Goal: Task Accomplishment & Management: Complete application form

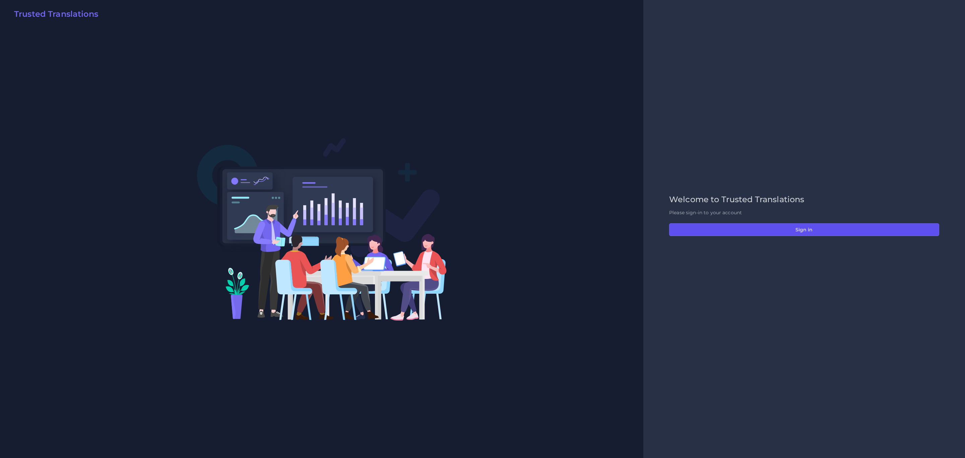
drag, startPoint x: 811, startPoint y: 230, endPoint x: 796, endPoint y: 239, distance: 17.9
click at [811, 230] on button "Sign in" at bounding box center [804, 229] width 270 height 13
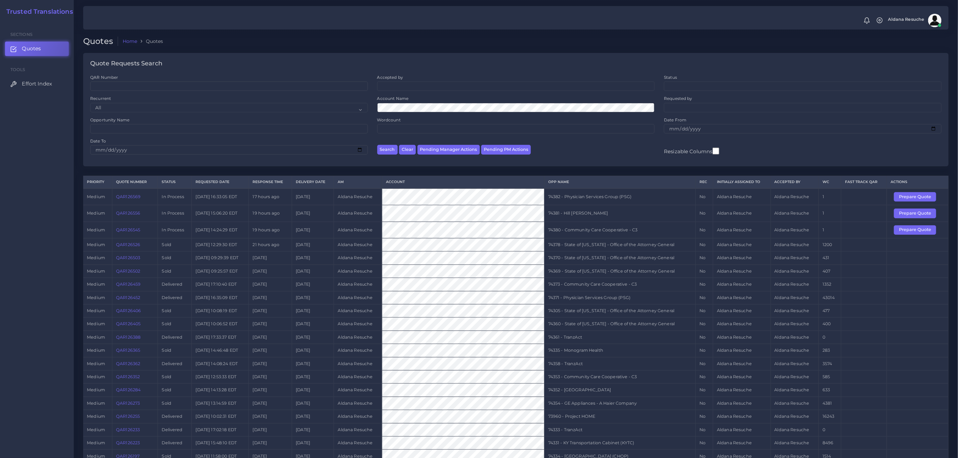
click at [829, 151] on div "Resizable Columns" at bounding box center [802, 148] width 287 height 21
click at [623, 234] on td "74380 - Community Care Cooperative - C3" at bounding box center [619, 230] width 151 height 16
copy tr "74380 - Community Care Cooperative - C3"
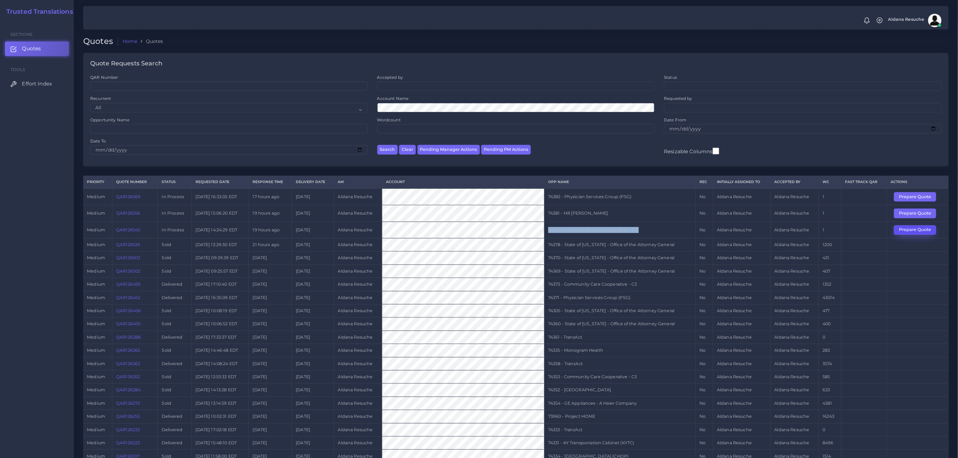
click at [933, 233] on button "Prepare Quote" at bounding box center [915, 229] width 42 height 9
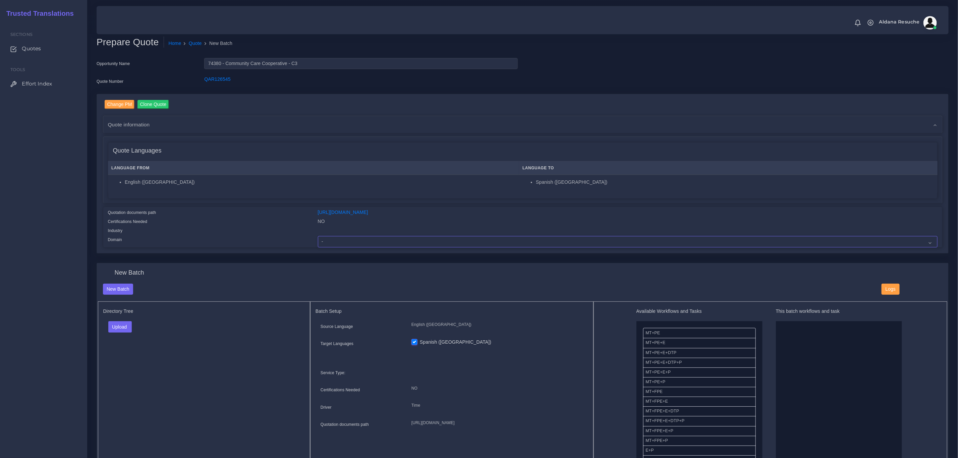
click at [346, 236] on select "- Advertising and Media Agriculture, Forestry and Fishing Architecture, Buildin…" at bounding box center [628, 241] width 620 height 11
select select "Healthcare and Health Sciences"
click at [318, 236] on select "- Advertising and Media Agriculture, Forestry and Fishing Architecture, Buildin…" at bounding box center [628, 241] width 620 height 11
click at [248, 65] on input "74380 - Community Care Cooperative - C3" at bounding box center [360, 63] width 313 height 11
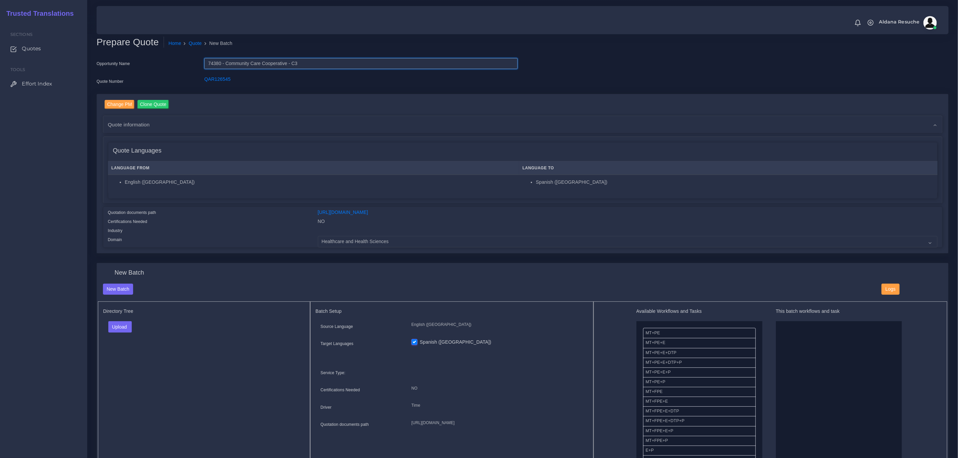
click at [248, 65] on input "74380 - Community Care Cooperative - C3" at bounding box center [360, 63] width 313 height 11
click at [120, 326] on button "Upload" at bounding box center [120, 326] width 24 height 11
click at [125, 356] on label "Files" at bounding box center [132, 352] width 46 height 8
drag, startPoint x: 738, startPoint y: 357, endPoint x: 803, endPoint y: 356, distance: 64.4
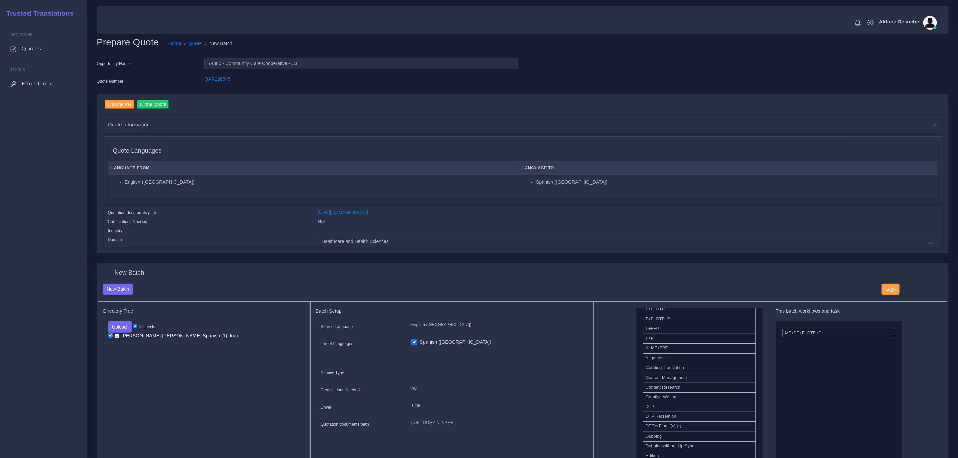
scroll to position [201, 0]
drag, startPoint x: 686, startPoint y: 368, endPoint x: 815, endPoint y: 327, distance: 135.6
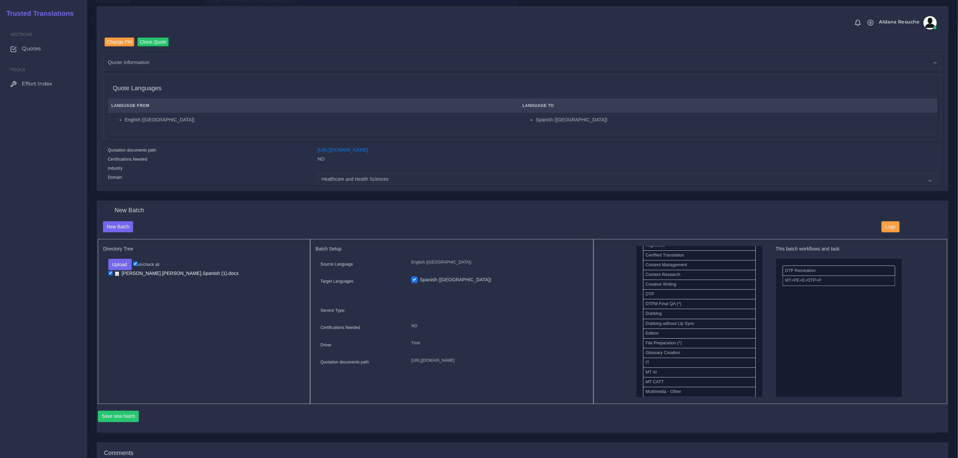
scroll to position [151, 0]
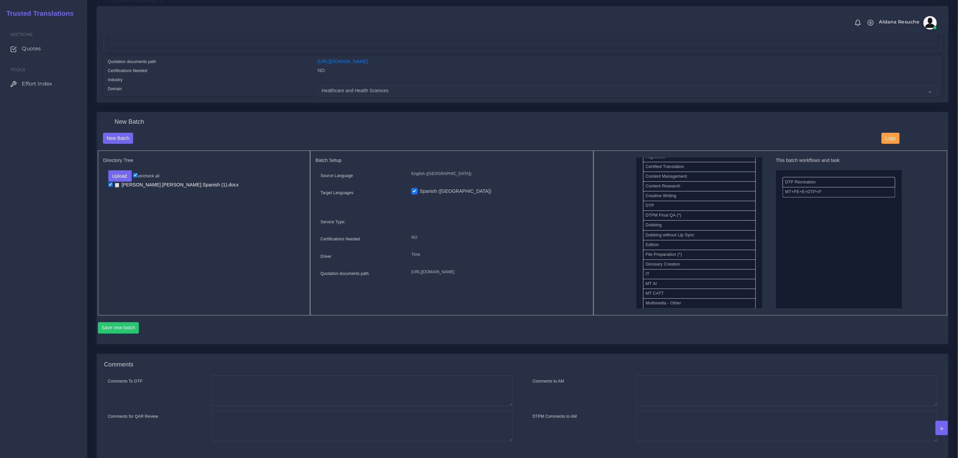
click at [97, 327] on div "New Batch New Batch Logs Directory Tree Upload Folder Files un/check all" at bounding box center [522, 228] width 851 height 232
click at [133, 330] on button "Save new batch" at bounding box center [118, 327] width 41 height 11
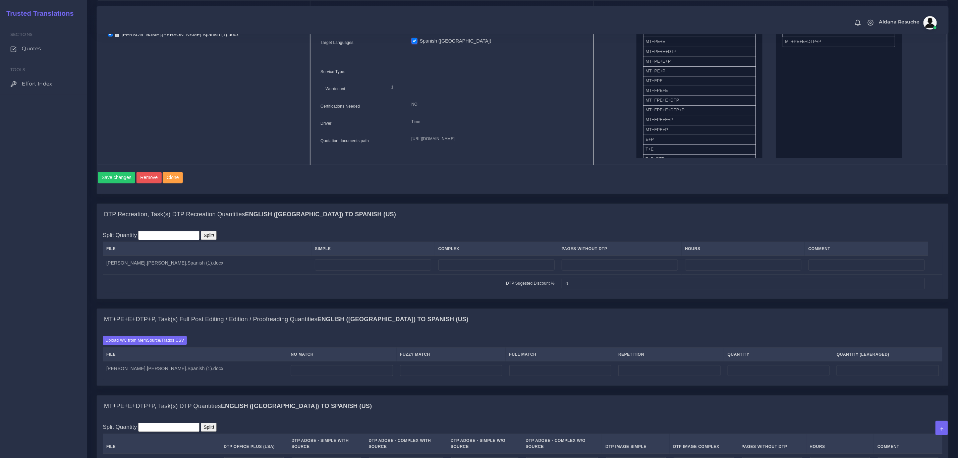
scroll to position [302, 0]
click at [459, 265] on td at bounding box center [496, 264] width 123 height 19
type input "6"
click at [487, 211] on div "DTP Recreation, Task(s) DTP Recreation Quantities English (US) TO Spanish (US) …" at bounding box center [523, 251] width 852 height 96
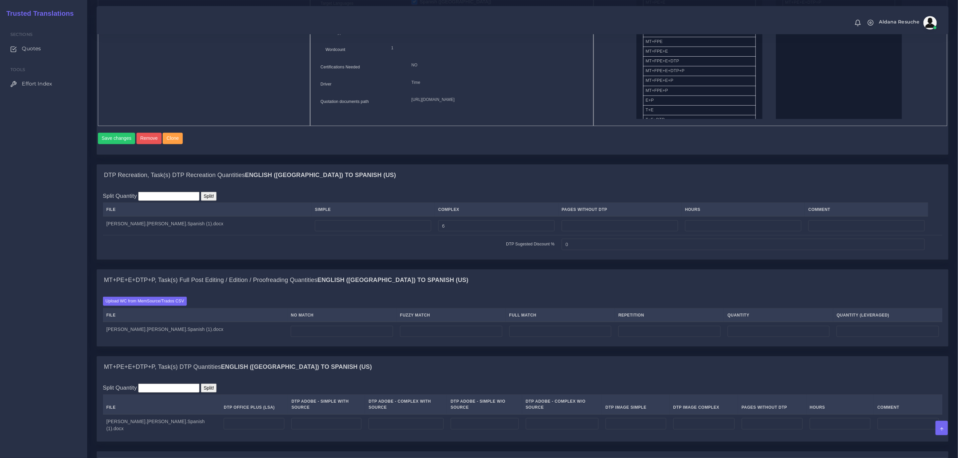
scroll to position [352, 0]
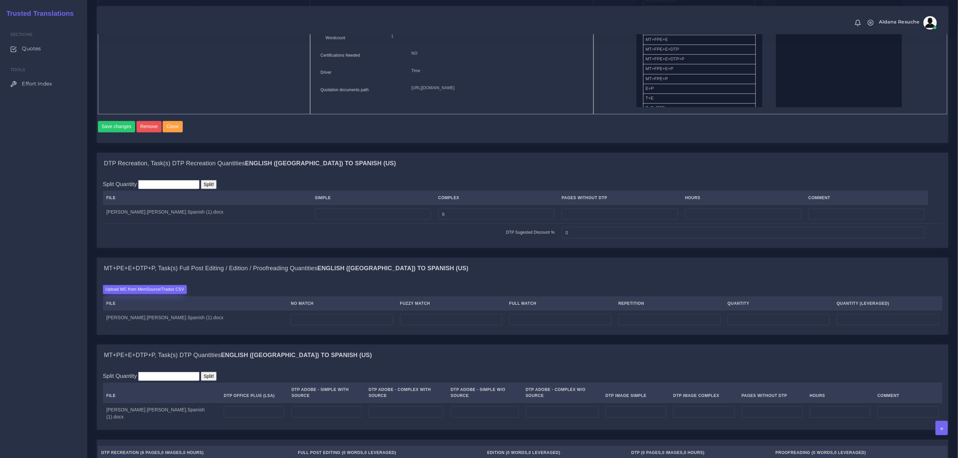
click at [157, 294] on label "Upload WC from MemSource/Trados CSV" at bounding box center [145, 289] width 84 height 9
click at [0, 0] on input "Upload WC from MemSource/Trados CSV" at bounding box center [0, 0] width 0 height 0
click at [150, 294] on label "Upload WC from MemSource/Trados CSV" at bounding box center [145, 289] width 84 height 9
click at [0, 0] on input "Upload WC from MemSource/Trados CSV" at bounding box center [0, 0] width 0 height 0
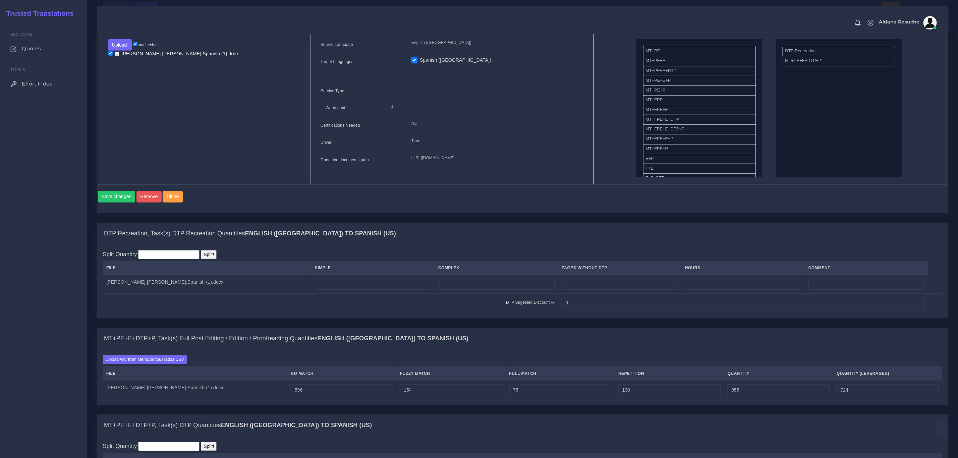
scroll to position [302, 0]
click at [438, 289] on input "number" at bounding box center [496, 283] width 116 height 11
type input "6"
click at [448, 231] on div "DTP Recreation, Task(s) DTP Recreation Quantities English (US) TO Spanish (US) …" at bounding box center [523, 270] width 852 height 96
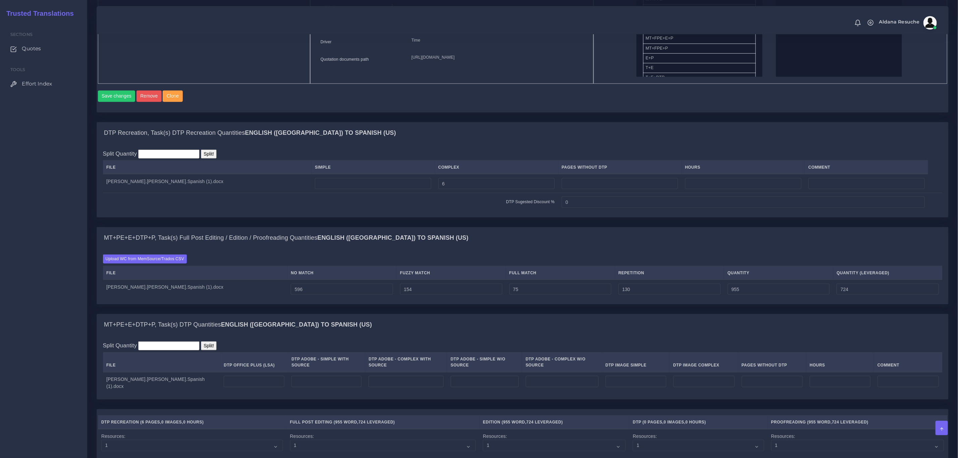
scroll to position [402, 0]
click at [224, 387] on input "number" at bounding box center [254, 380] width 61 height 11
type input "6"
click at [373, 335] on div "MT+PE+E+DTP+P, Task(s) DTP Quantities English (US) TO Spanish (US)" at bounding box center [522, 323] width 851 height 21
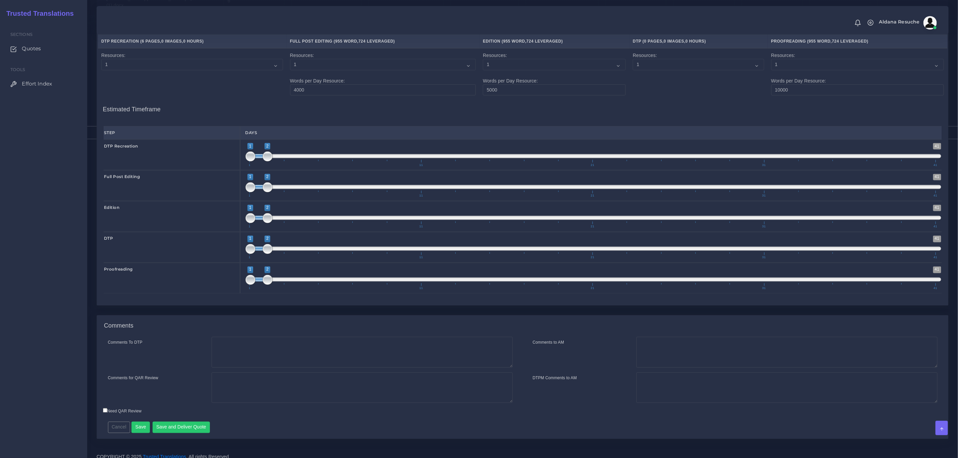
scroll to position [793, 0]
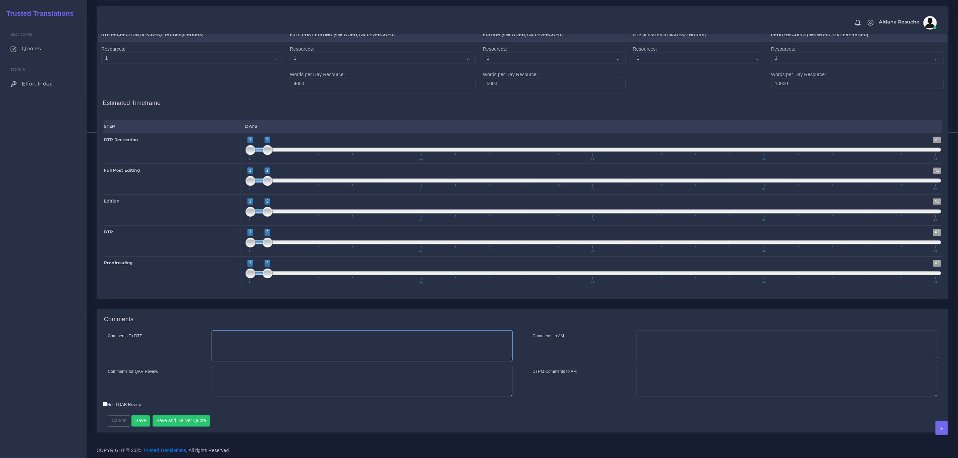
click at [356, 340] on textarea "Comments To DTP" at bounding box center [362, 346] width 301 height 31
type textarea "Recreation in word + DTP"
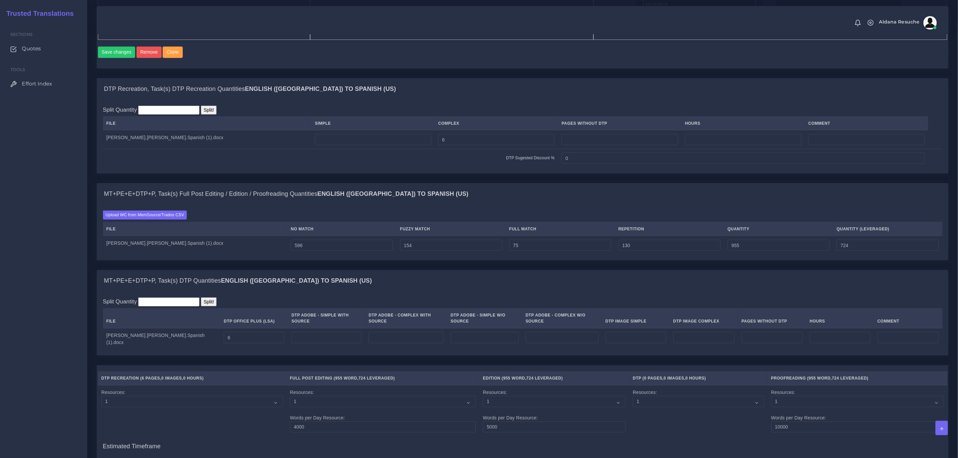
scroll to position [441, 0]
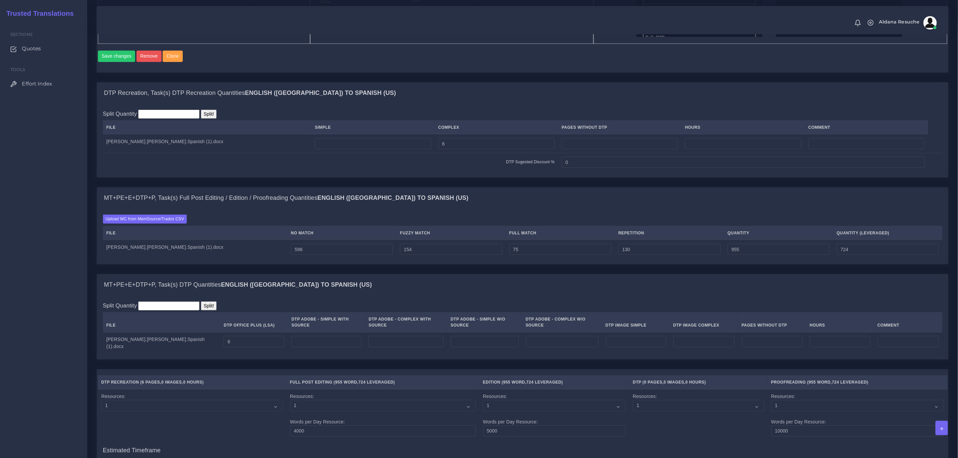
type textarea "PEEP+Recreaton+DTP"
click at [291, 255] on input "596" at bounding box center [342, 249] width 102 height 11
drag, startPoint x: 238, startPoint y: 258, endPoint x: 200, endPoint y: 262, distance: 38.4
click at [200, 258] on tr "deLeon.Juana.Spanish (1).docx 596 154 75 130 955 724" at bounding box center [522, 249] width 839 height 19
type input "636"
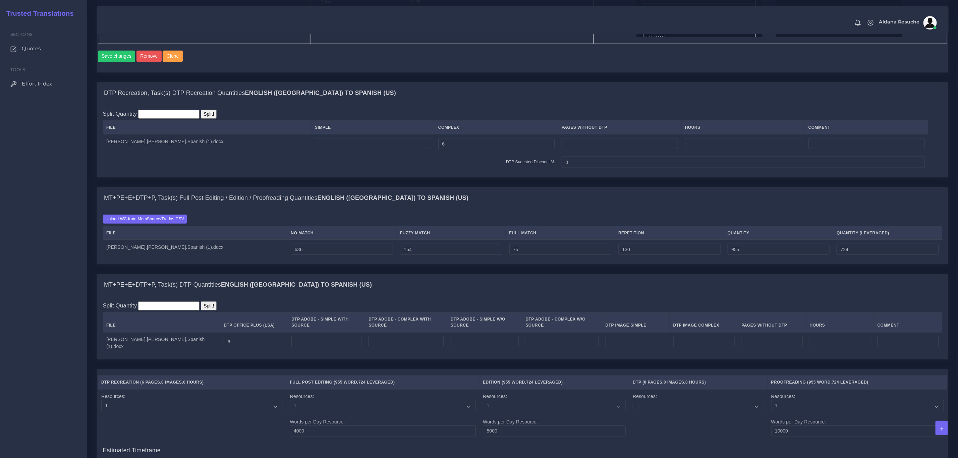
type input "995"
type input "764"
click at [512, 177] on div "Split Quantity Split! File Simple Complex Pages Without DTP Hours Comment deLeo…" at bounding box center [522, 140] width 851 height 73
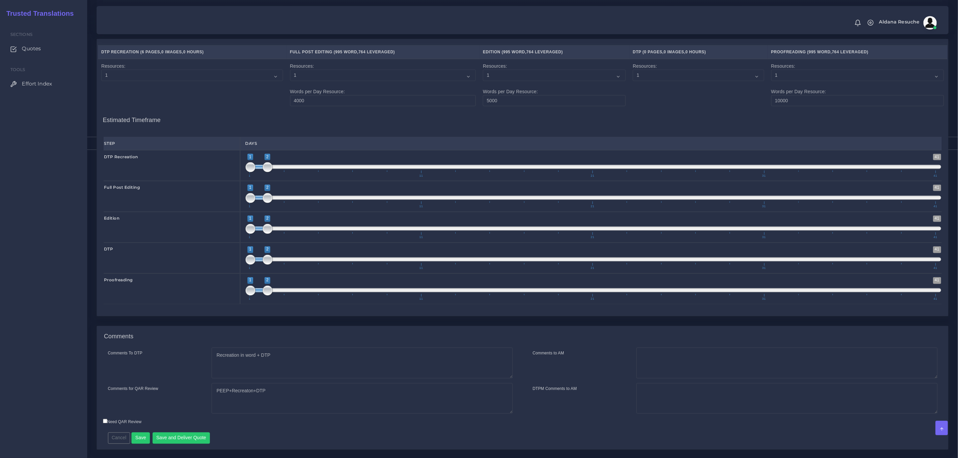
scroll to position [793, 0]
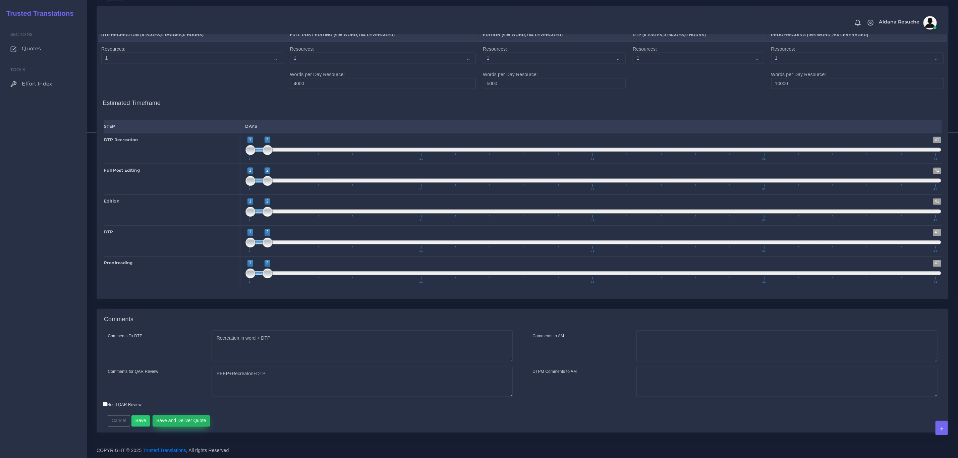
click at [187, 423] on button "Save and Deliver Quote" at bounding box center [182, 420] width 58 height 11
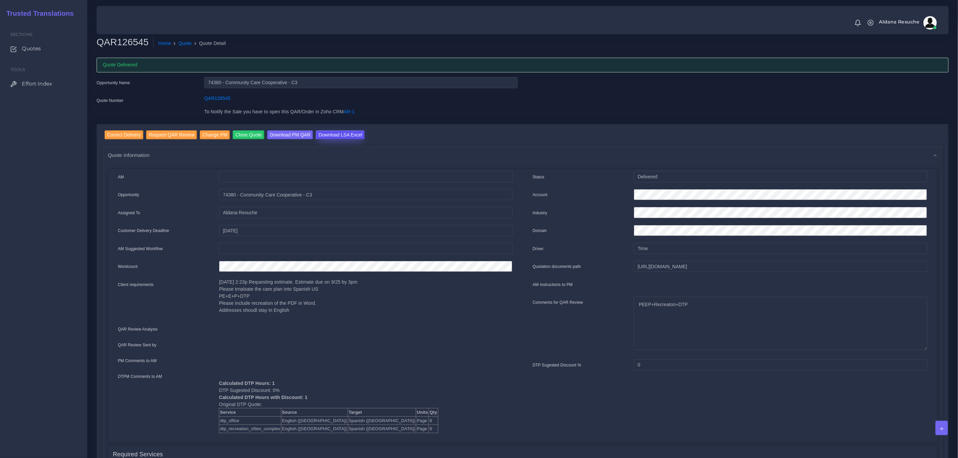
drag, startPoint x: 334, startPoint y: 134, endPoint x: 336, endPoint y: 138, distance: 4.4
click at [334, 134] on input "Download LSA Excel" at bounding box center [340, 134] width 49 height 9
click at [180, 44] on link "Quote" at bounding box center [185, 43] width 13 height 7
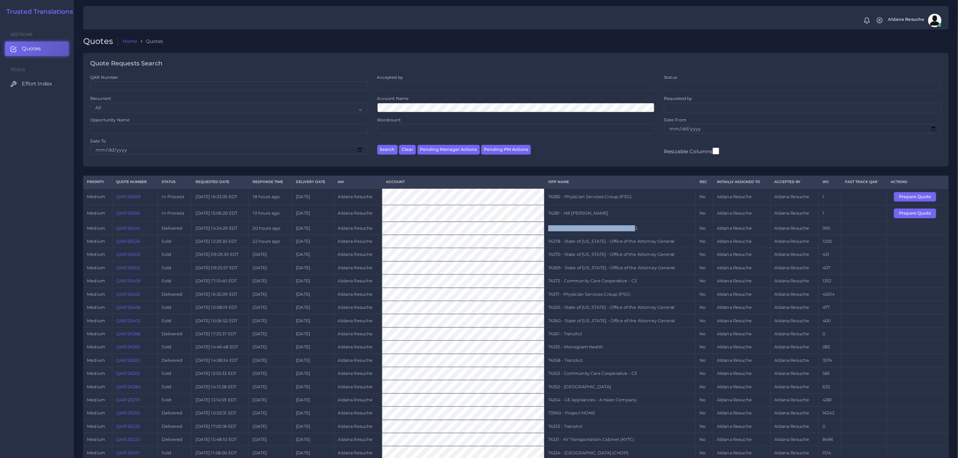
click at [404, 229] on tr "medium QAR126545 Delivered [DATE] 14:24:29 EDT 20 hours ago [DATE] [PERSON_NAME…" at bounding box center [515, 228] width 865 height 13
click at [568, 217] on td "74381 - Hill [PERSON_NAME]" at bounding box center [619, 213] width 151 height 16
copy tr "74381 - Hill [PERSON_NAME]"
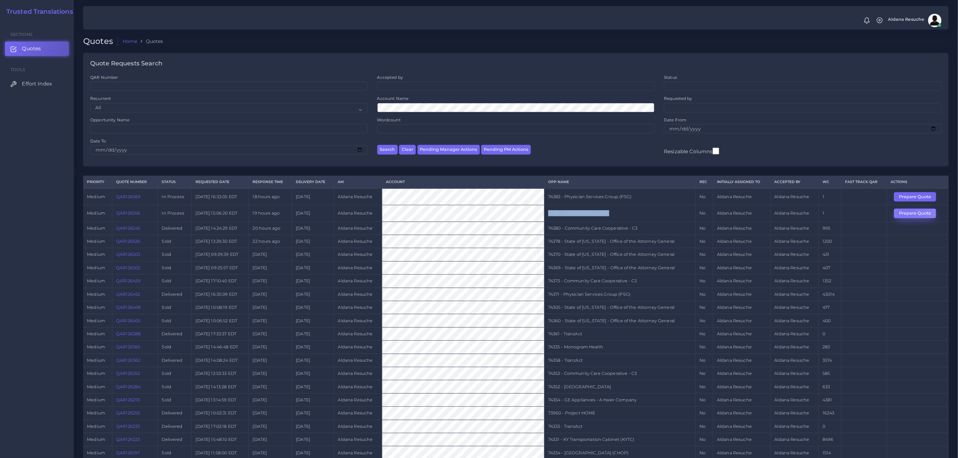
click at [906, 216] on button "Prepare Quote" at bounding box center [915, 213] width 42 height 9
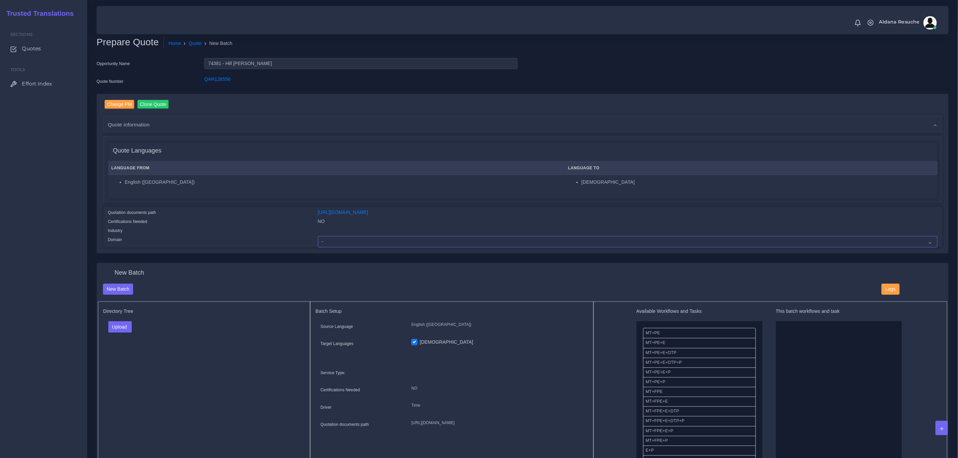
click at [334, 239] on select "- Advertising and Media Agriculture, Forestry and Fishing Architecture, Buildin…" at bounding box center [628, 241] width 620 height 11
select select "Legal Services"
click at [318, 236] on select "- Advertising and Media Agriculture, Forestry and Fishing Architecture, Buildin…" at bounding box center [628, 241] width 620 height 11
click at [117, 333] on div "Upload Folder Files un/check all" at bounding box center [204, 329] width 202 height 16
click at [119, 330] on button "Upload" at bounding box center [120, 326] width 24 height 11
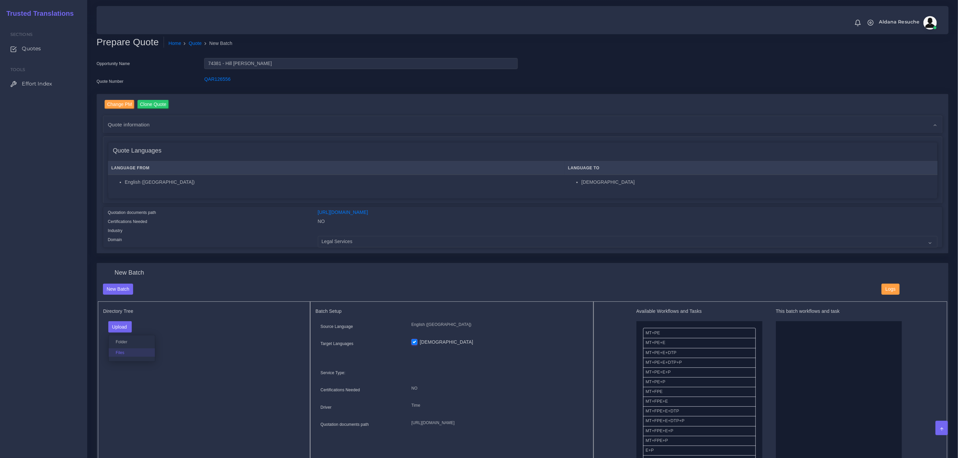
click at [131, 353] on label "Files" at bounding box center [132, 352] width 46 height 8
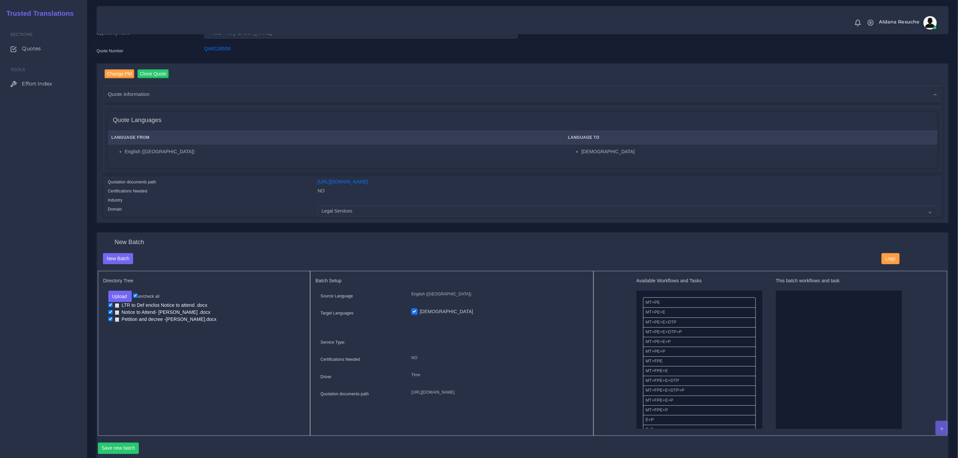
scroll to position [198, 0]
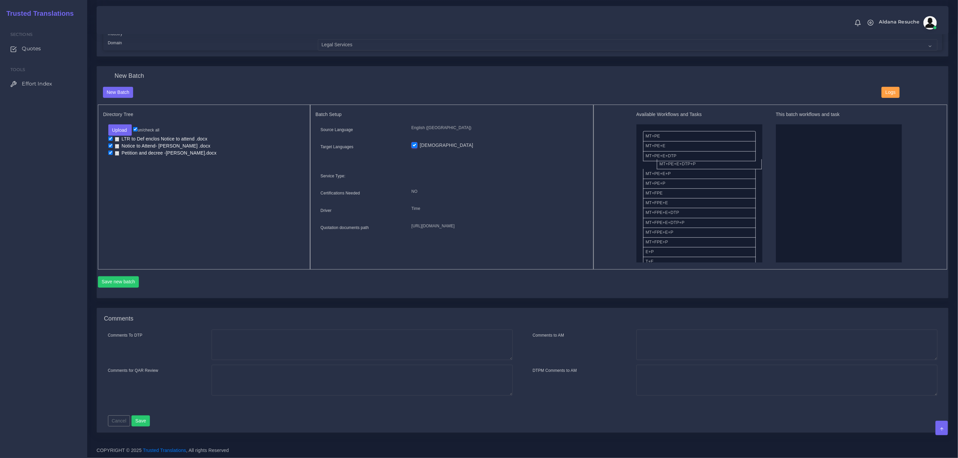
drag, startPoint x: 677, startPoint y: 163, endPoint x: 838, endPoint y: 156, distance: 160.7
drag, startPoint x: 679, startPoint y: 224, endPoint x: 812, endPoint y: 133, distance: 160.9
drag, startPoint x: 666, startPoint y: 168, endPoint x: 806, endPoint y: 139, distance: 142.4
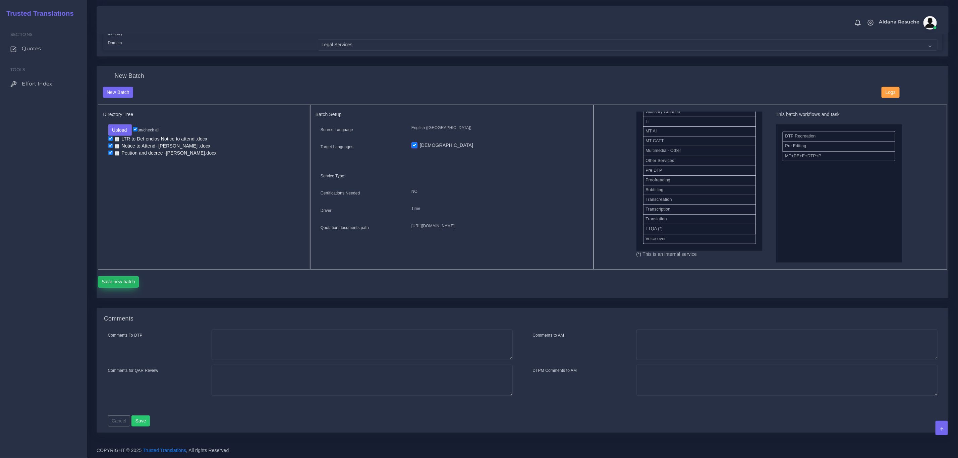
click at [126, 280] on button "Save new batch" at bounding box center [118, 281] width 41 height 11
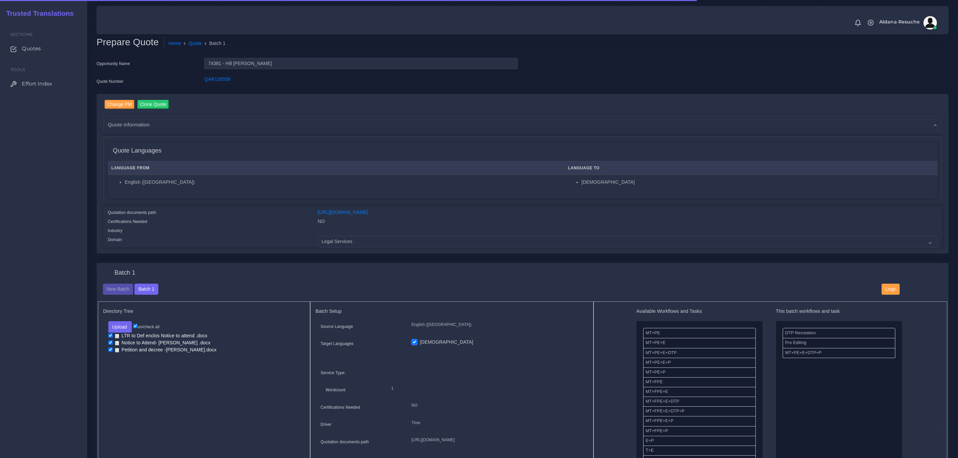
scroll to position [402, 0]
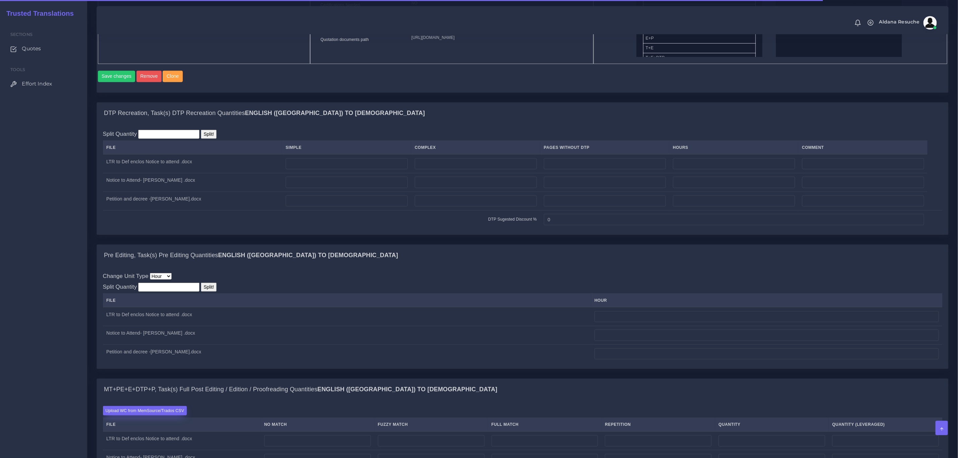
click at [147, 406] on label "Upload WC from MemSource/Trados CSV" at bounding box center [145, 410] width 84 height 9
click at [0, 0] on input "Upload WC from MemSource/Trados CSV" at bounding box center [0, 0] width 0 height 0
click at [147, 406] on label "Upload WC from MemSource/Trados CSV" at bounding box center [145, 410] width 84 height 9
click at [0, 0] on input "Upload WC from MemSource/Trados CSV" at bounding box center [0, 0] width 0 height 0
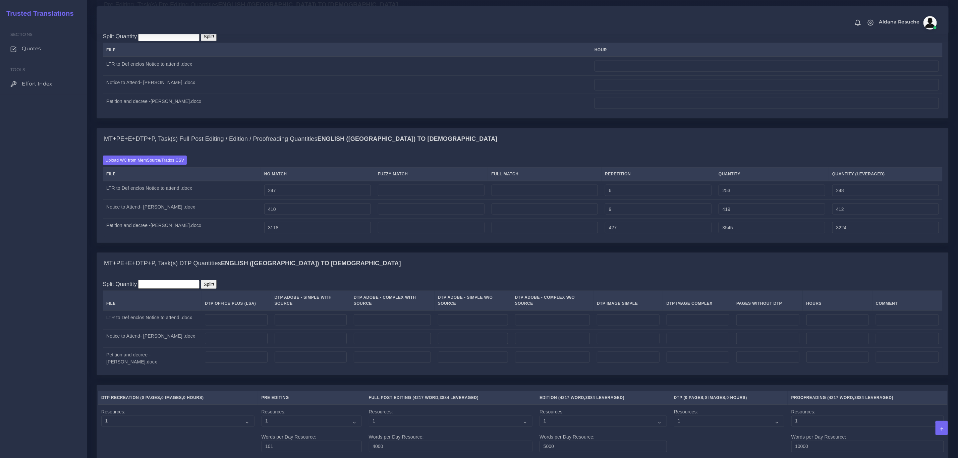
scroll to position [704, 0]
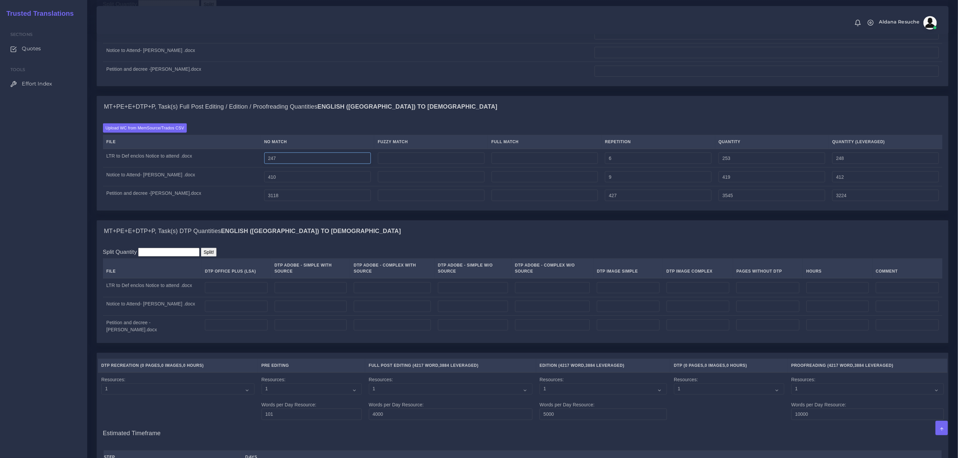
click at [274, 164] on input "247" at bounding box center [317, 158] width 107 height 11
type input "277"
type input "283"
type input "278"
click at [271, 183] on input "410" at bounding box center [317, 176] width 107 height 11
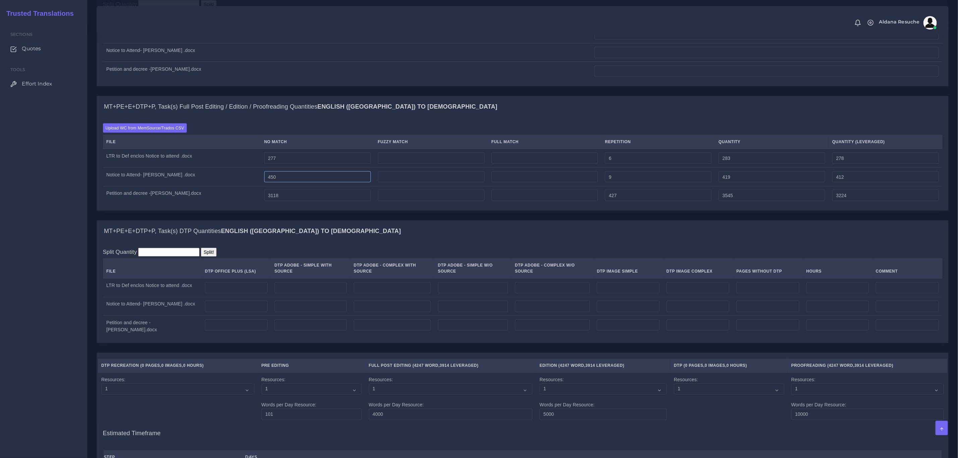
type input "450"
type input "459"
type input "452"
click at [279, 211] on div "MT+PE+E+DTP+P, Task(s) Full Post Editing / Edition / Proofreading Quantities En…" at bounding box center [523, 153] width 852 height 115
click at [276, 201] on input "3118" at bounding box center [317, 195] width 107 height 11
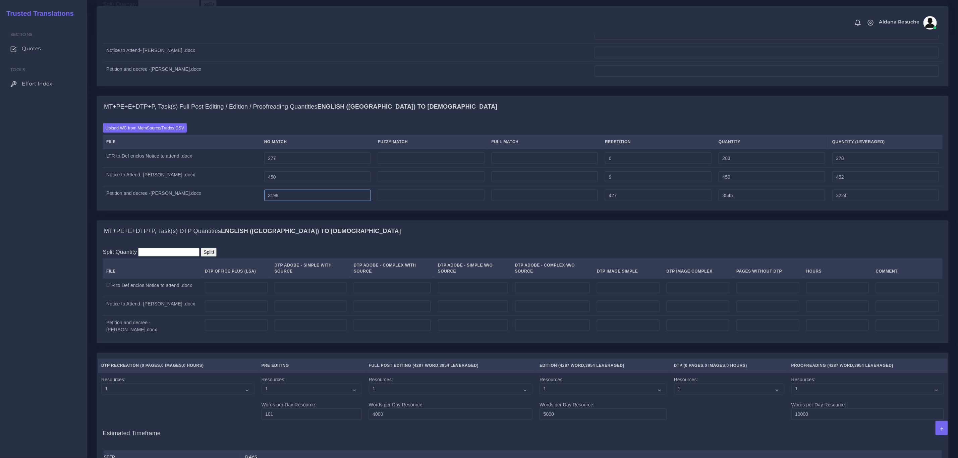
type input "3198"
type input "3625"
type input "3304"
click at [478, 204] on td at bounding box center [431, 195] width 114 height 18
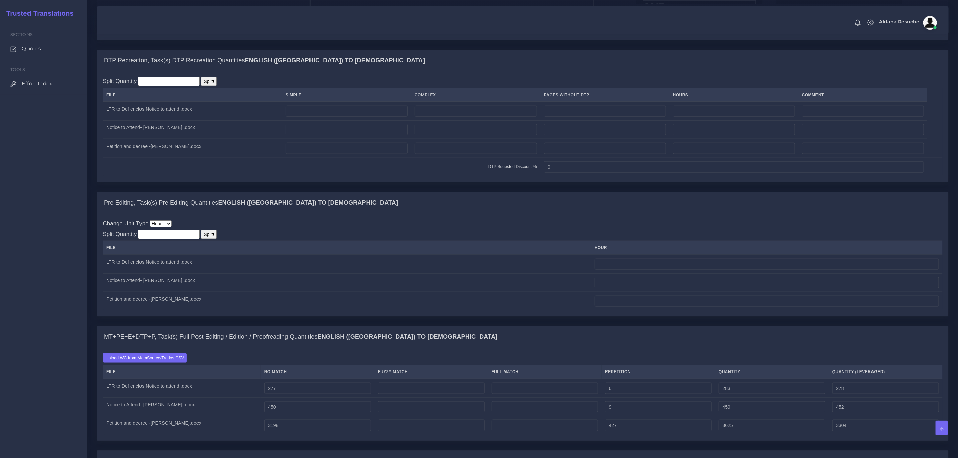
scroll to position [469, 0]
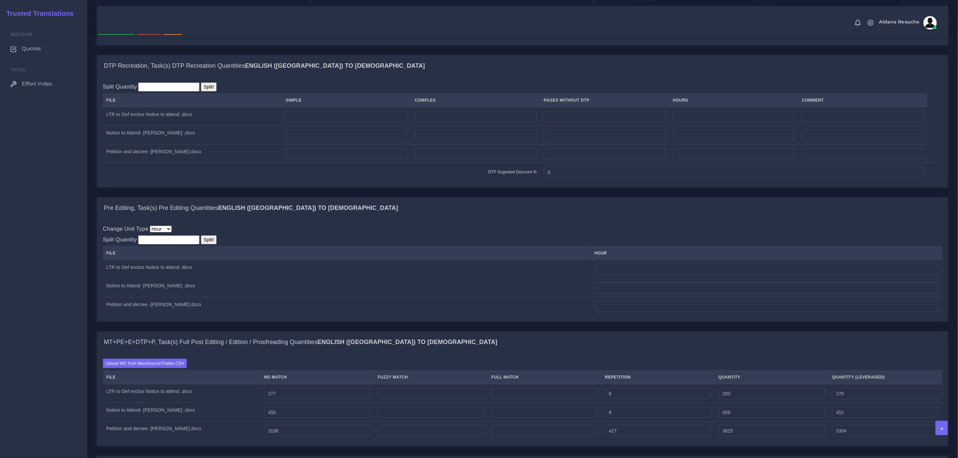
click at [292, 197] on div "DTP Recreation, Task(s) DTP Recreation Quantities English (US) TO Korean Split …" at bounding box center [523, 126] width 862 height 142
click at [472, 122] on input "number" at bounding box center [476, 116] width 122 height 11
type input "1"
click at [466, 141] on input "number" at bounding box center [476, 134] width 122 height 11
type input "2"
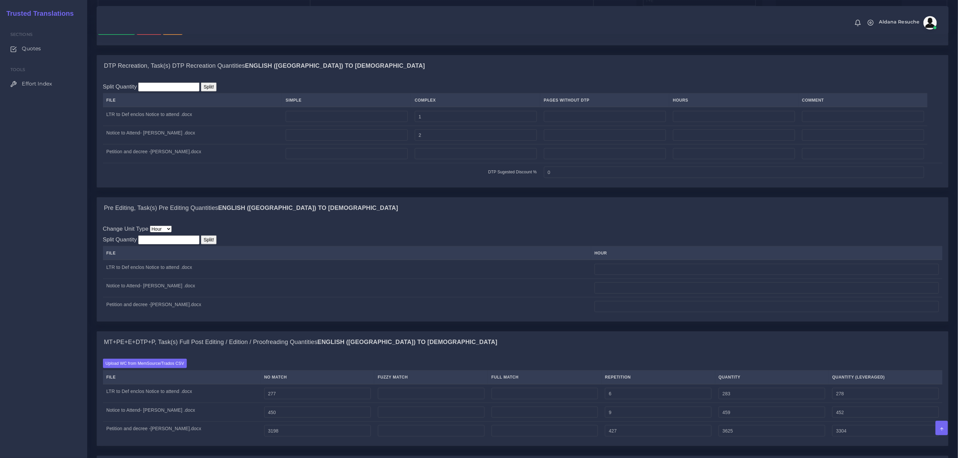
click at [436, 229] on div "Change Unit Type File Hour Image Minute Other Page Slide Word Split Quantity Sp…" at bounding box center [522, 270] width 851 height 103
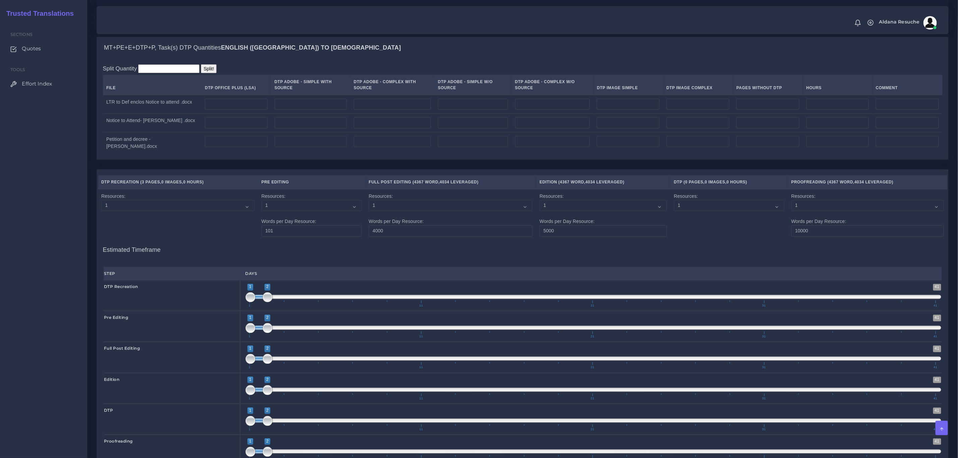
scroll to position [921, 0]
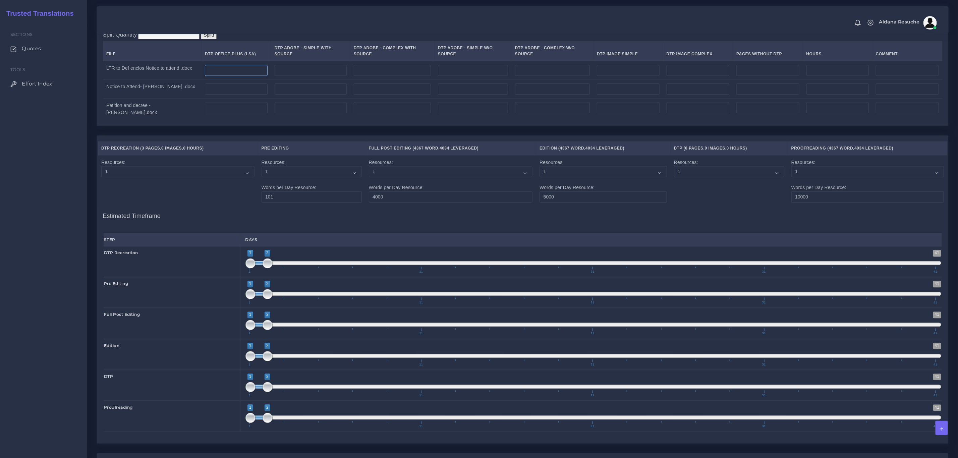
click at [226, 73] on input "number" at bounding box center [236, 70] width 62 height 11
type input "1"
click at [221, 92] on input "number" at bounding box center [236, 88] width 62 height 11
type input "2"
click at [224, 114] on input "number" at bounding box center [236, 107] width 62 height 11
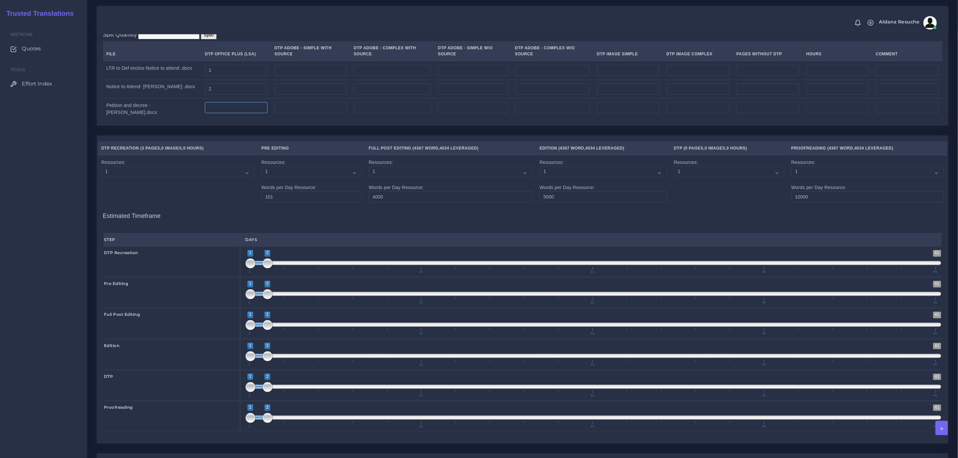
type input "0"
type input "19"
click at [223, 134] on div "MT+PE+E+DTP+P, Task(s) DTP Quantities English (US) TO Korean Split Quantity Spl…" at bounding box center [523, 69] width 862 height 132
click at [219, 132] on div "MT+PE+E+DTP+P, Task(s) DTP Quantities English (US) TO Korean Split Quantity Spl…" at bounding box center [523, 69] width 862 height 132
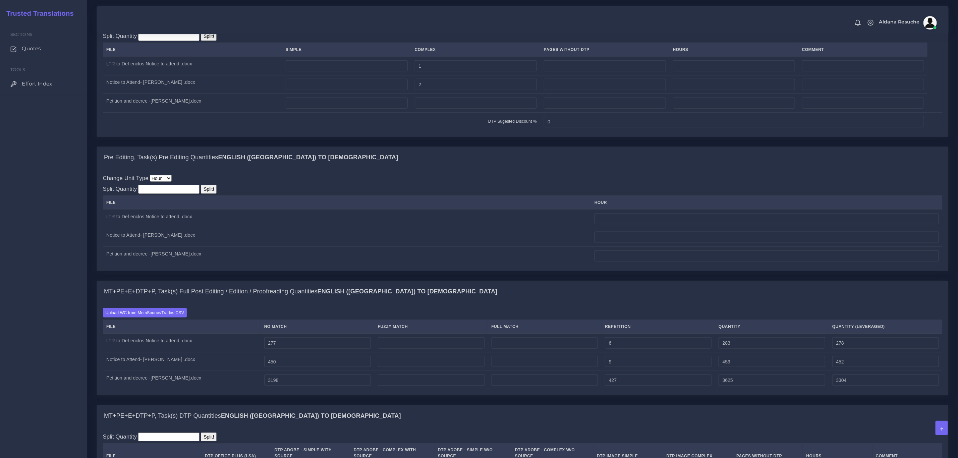
scroll to position [519, 0]
click at [439, 109] on input "number" at bounding box center [476, 103] width 122 height 11
type input "19"
click at [574, 189] on div "Change Unit Type File Hour Image Minute Other Page Slide Word Split Quantity Sp…" at bounding box center [522, 219] width 839 height 91
click at [620, 262] on input "number" at bounding box center [766, 256] width 344 height 11
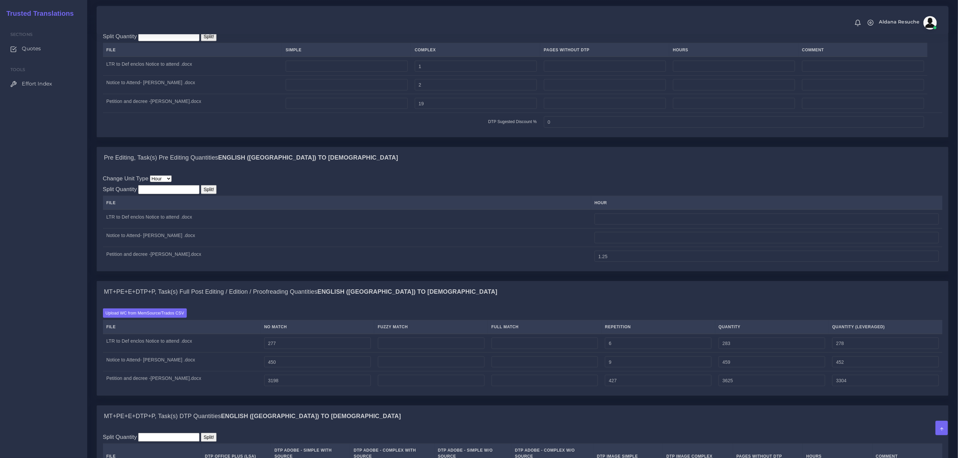
click at [604, 183] on div "Change Unit Type File Hour Image Minute Other Page Slide Word Split Quantity Sp…" at bounding box center [522, 219] width 851 height 103
drag, startPoint x: 600, startPoint y: 267, endPoint x: 586, endPoint y: 262, distance: 14.0
click at [586, 262] on tr "Petition and decree -Mariani.docx 1.25" at bounding box center [522, 256] width 839 height 18
type input "2.25"
click at [572, 302] on div "MT+PE+E+DTP+P, Task(s) Full Post Editing / Edition / Proofreading Quantities En…" at bounding box center [522, 291] width 851 height 21
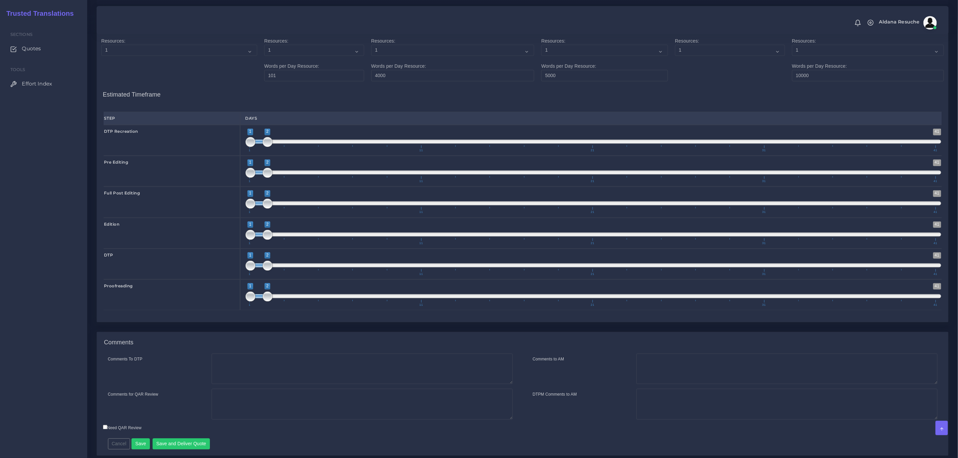
scroll to position [1072, 0]
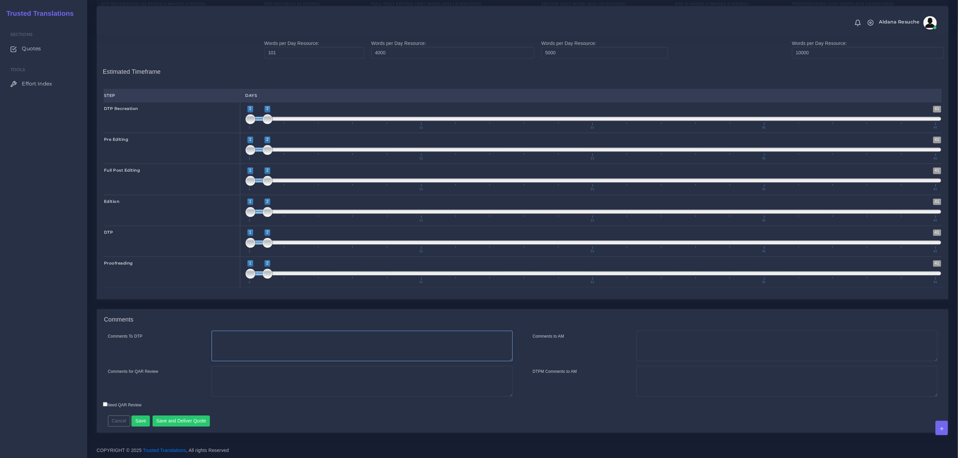
click at [283, 352] on textarea "Comments To DTP" at bounding box center [362, 346] width 301 height 31
type textarea "Recreation in word + DTP in word"
type textarea "PEEP+ Recreation in word + DTP in word. Pre editing for the scanned file. New c…"
click at [191, 421] on button "Save and Deliver Quote" at bounding box center [182, 420] width 58 height 11
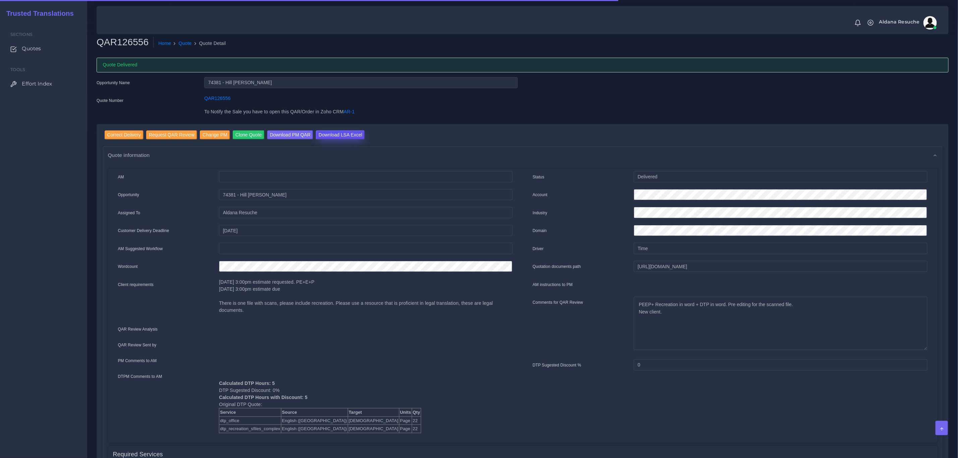
click at [331, 133] on input "Download LSA Excel" at bounding box center [340, 134] width 49 height 9
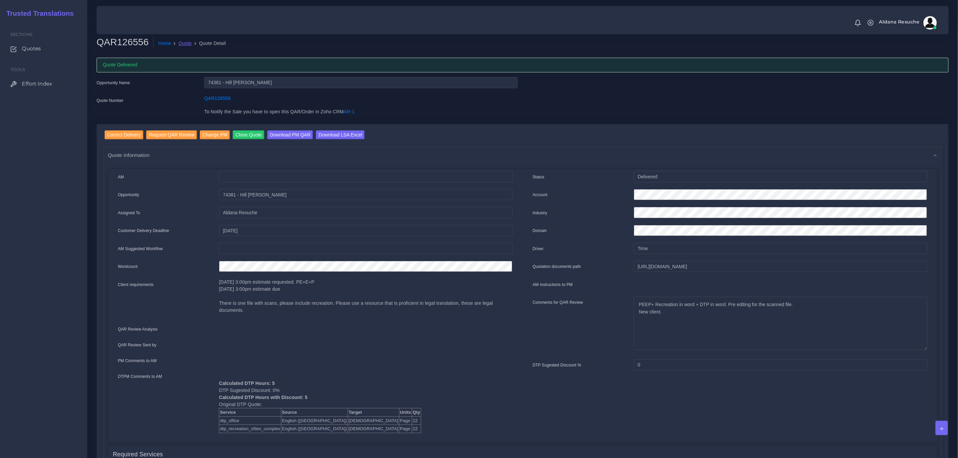
click at [182, 45] on link "Quote" at bounding box center [185, 43] width 13 height 7
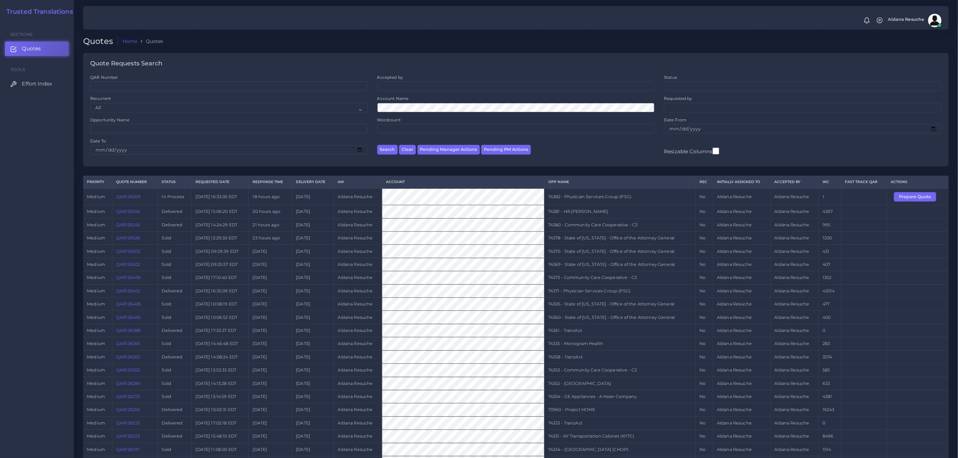
click at [593, 242] on td "74378 - State of [US_STATE] - Office of the Attorney General" at bounding box center [619, 238] width 151 height 13
click at [588, 196] on td "74382 - Physician Services Group (PSG)" at bounding box center [619, 196] width 151 height 17
copy tr "74382 - Physician Services Group (PSG)"
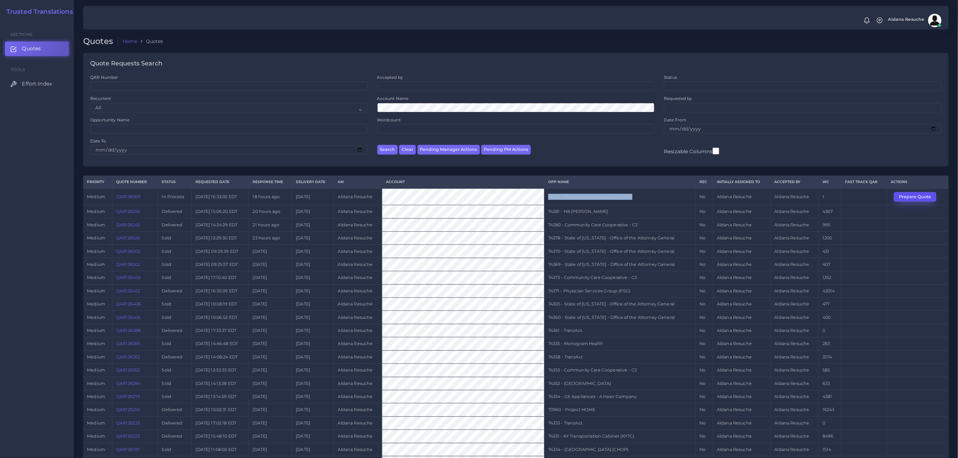
click at [911, 198] on button "Prepare Quote" at bounding box center [915, 196] width 42 height 9
